Goal: Transaction & Acquisition: Purchase product/service

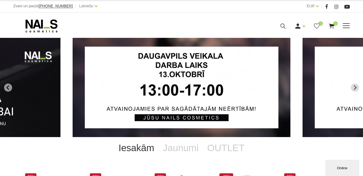
click at [0, 0] on link "Manikīrs" at bounding box center [0, 0] width 0 height 0
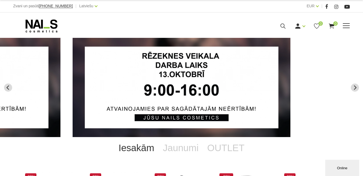
click at [0, 0] on link "Bāzes, topi un praimeri" at bounding box center [0, 0] width 0 height 0
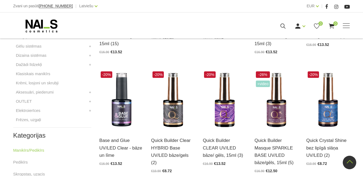
scroll to position [243, 0]
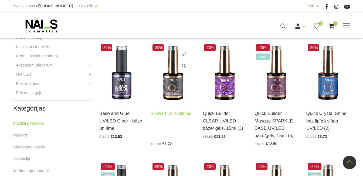
click at [174, 98] on div "-20% Quick Builder Clear HYBRID Base UV/LED bāze/gels (2) Atvērt un izvēlēties …" at bounding box center [173, 94] width 44 height 103
click at [172, 113] on link "Atvērt un izvēlēties" at bounding box center [171, 114] width 40 height 8
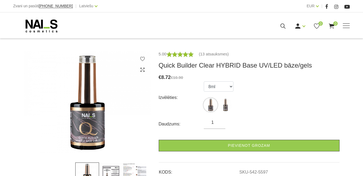
scroll to position [54, 0]
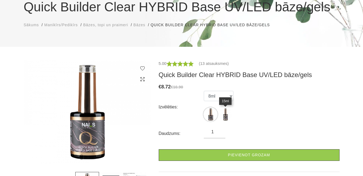
click at [220, 115] on img at bounding box center [225, 113] width 13 height 13
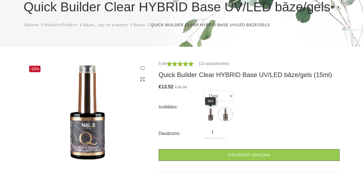
click at [208, 113] on img at bounding box center [210, 113] width 13 height 13
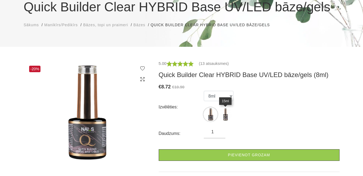
click at [228, 115] on img at bounding box center [225, 113] width 13 height 13
select select "5598"
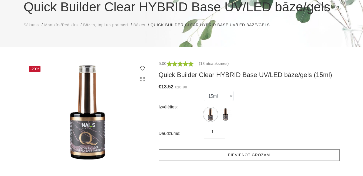
click at [255, 151] on link "Pievienot grozam" at bounding box center [249, 155] width 181 height 12
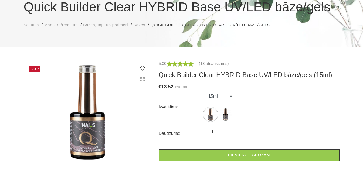
click at [121, 27] on span "Bāzes, topi un praimeri" at bounding box center [105, 25] width 45 height 4
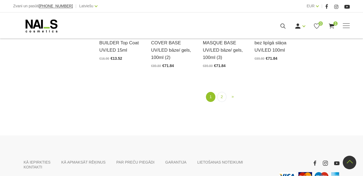
scroll to position [486, 0]
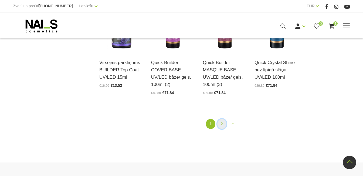
click at [221, 124] on link "2" at bounding box center [221, 124] width 9 height 10
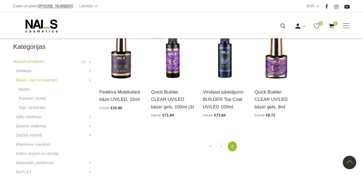
scroll to position [137, 0]
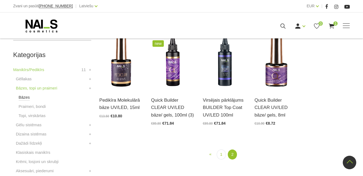
click at [26, 99] on link "Bāzes" at bounding box center [24, 97] width 11 height 6
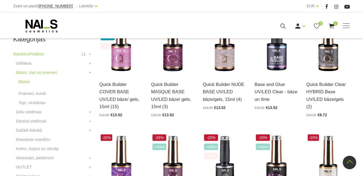
scroll to position [162, 0]
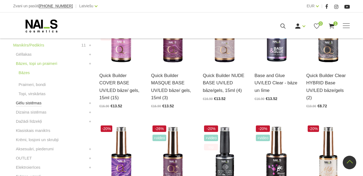
click at [32, 102] on link "Gēlu sistēmas" at bounding box center [29, 103] width 26 height 6
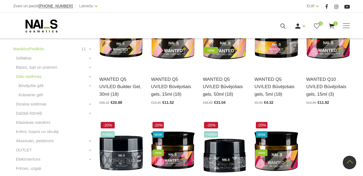
scroll to position [216, 0]
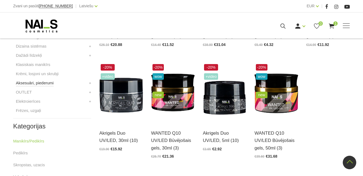
click at [43, 81] on link "Aksesuāri, piederumi" at bounding box center [35, 83] width 38 height 6
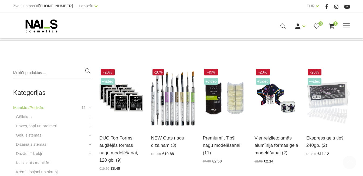
scroll to position [108, 0]
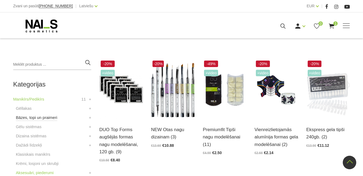
click at [26, 117] on link "Bāzes, topi un praimeri" at bounding box center [36, 117] width 41 height 6
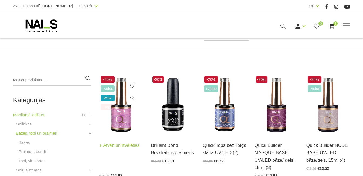
scroll to position [108, 0]
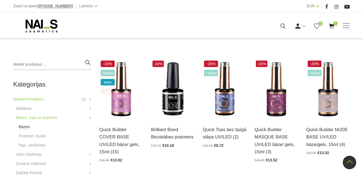
click at [23, 128] on link "Bāzes" at bounding box center [24, 126] width 11 height 6
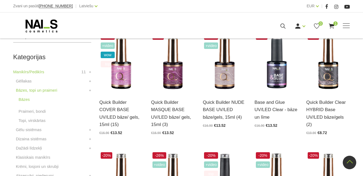
scroll to position [135, 0]
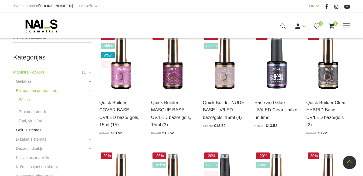
click at [38, 129] on link "Gēlu sistēmas" at bounding box center [29, 130] width 26 height 6
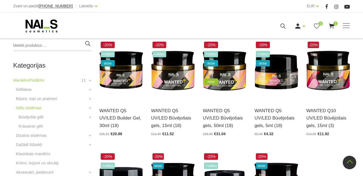
scroll to position [135, 0]
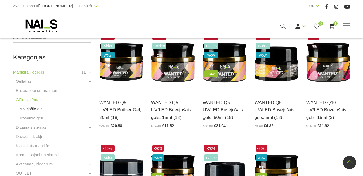
click at [37, 111] on link "Būvējošie gēli" at bounding box center [31, 108] width 25 height 6
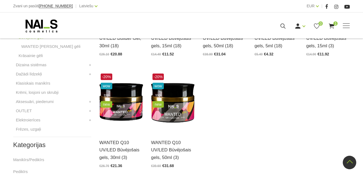
scroll to position [216, 0]
